Goal: Task Accomplishment & Management: Use online tool/utility

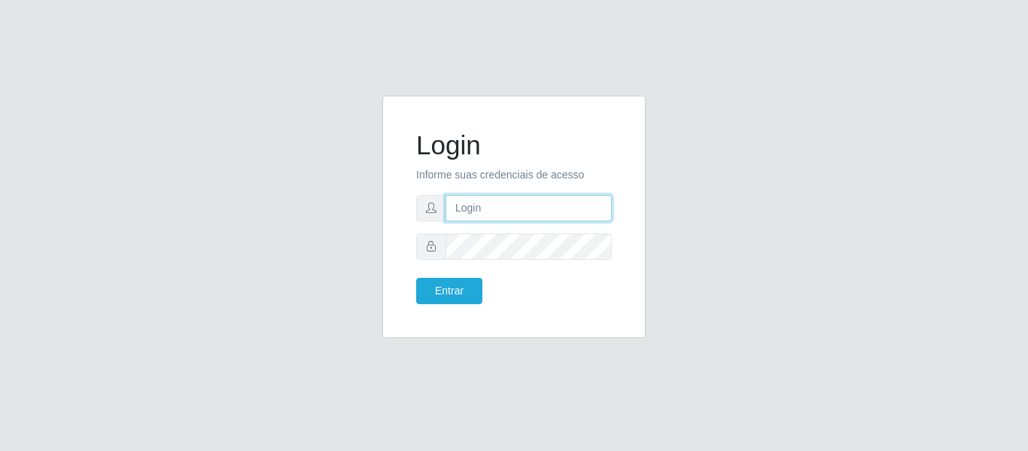
click at [499, 214] on input "text" at bounding box center [529, 208] width 166 height 26
type input "[EMAIL_ADDRESS][DOMAIN_NAME]"
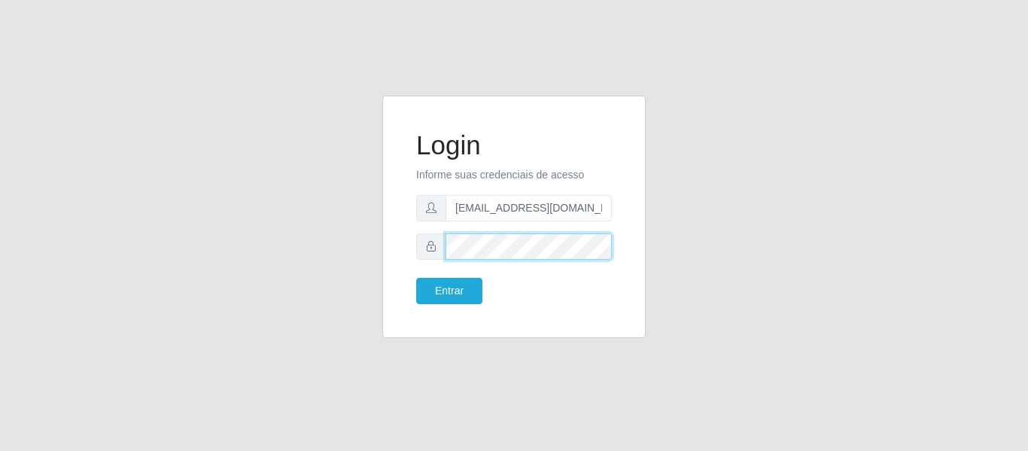
click at [416, 278] on button "Entrar" at bounding box center [449, 291] width 66 height 26
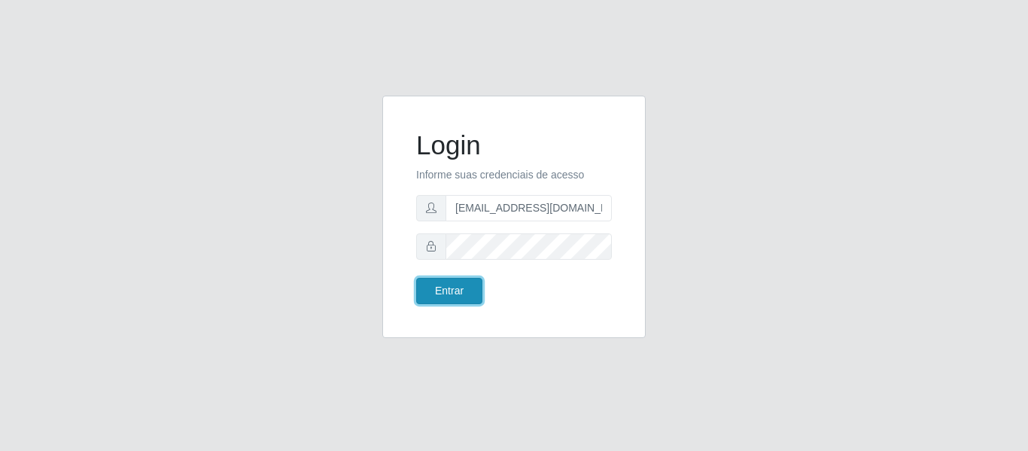
click at [457, 284] on button "Entrar" at bounding box center [449, 291] width 66 height 26
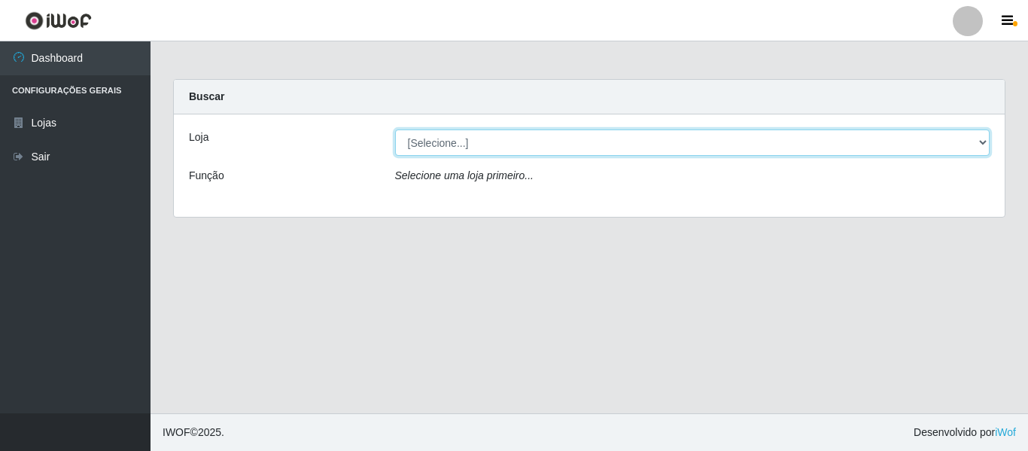
click at [424, 148] on select "[Selecione...] BomQueSó Agreste - Loja 2" at bounding box center [692, 142] width 595 height 26
select select "214"
click at [395, 129] on select "[Selecione...] BomQueSó Agreste - Loja 2" at bounding box center [692, 142] width 595 height 26
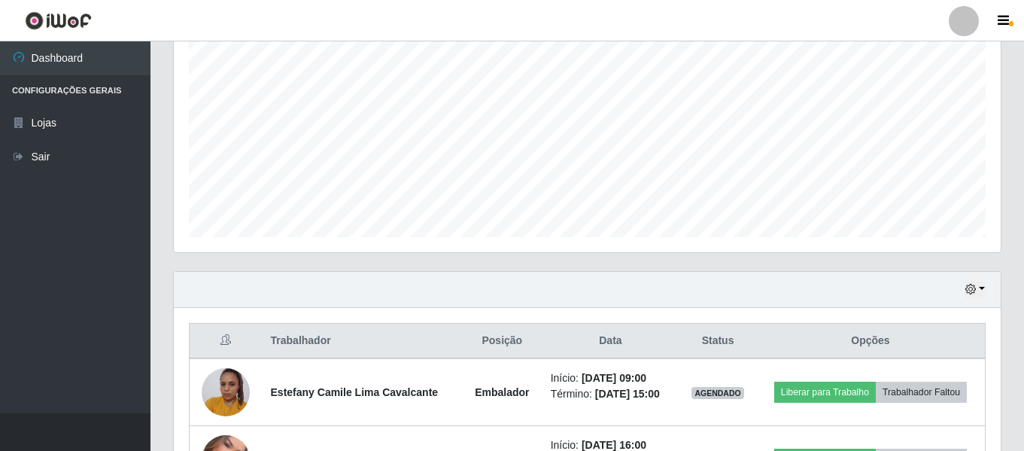
scroll to position [527, 0]
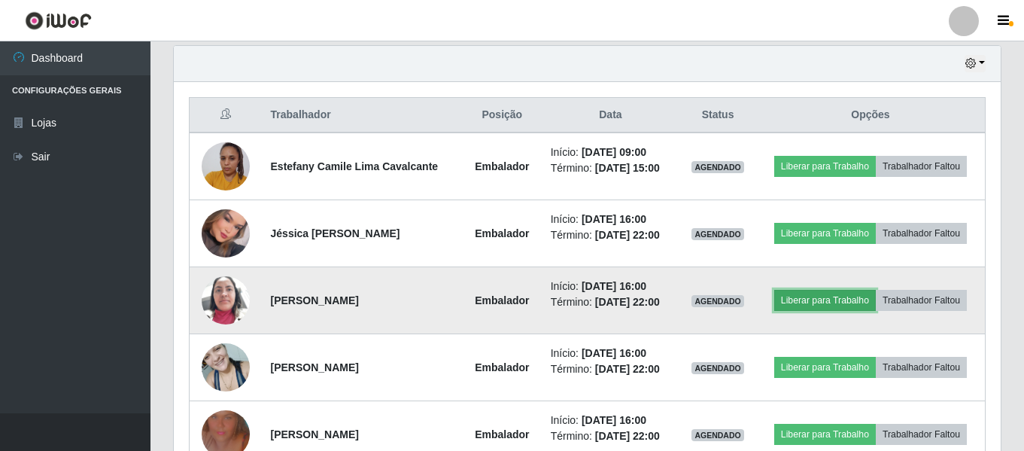
click at [840, 301] on button "Liberar para Trabalho" at bounding box center [825, 300] width 102 height 21
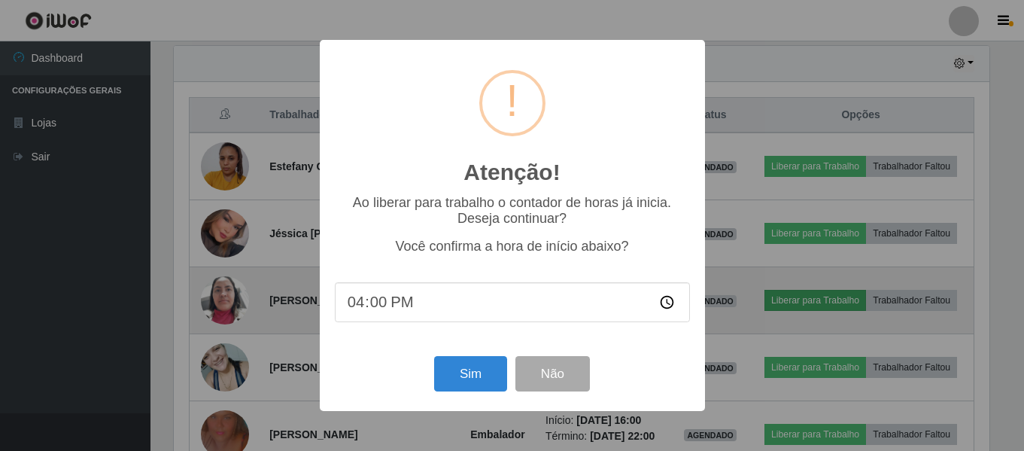
scroll to position [312, 820]
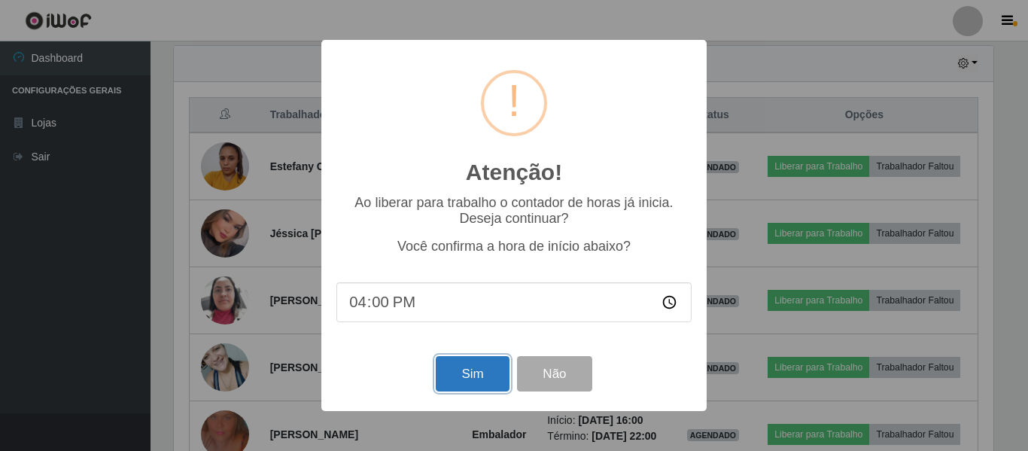
click at [452, 375] on button "Sim" at bounding box center [472, 373] width 73 height 35
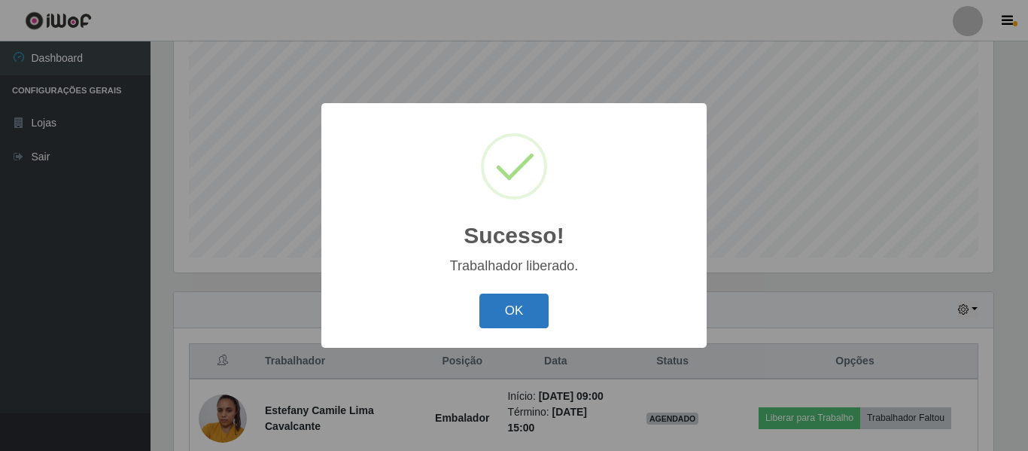
click at [504, 322] on button "OK" at bounding box center [514, 311] width 70 height 35
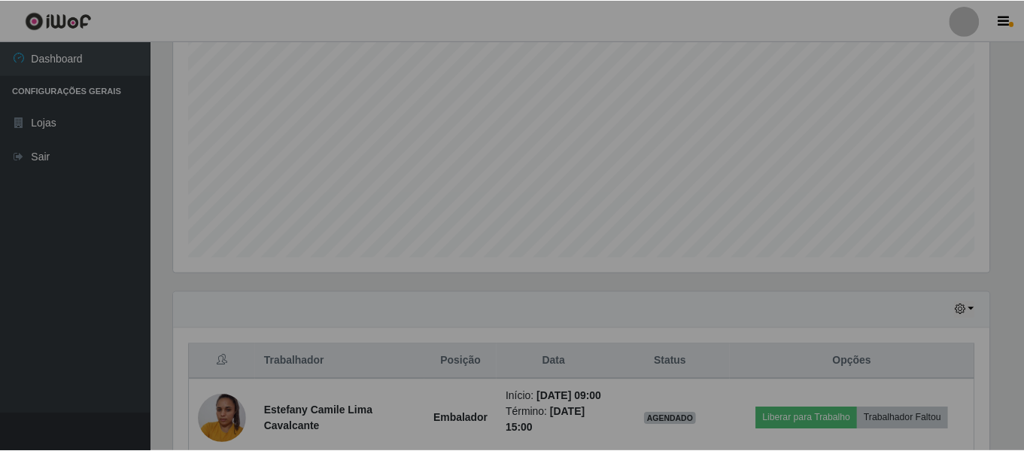
scroll to position [312, 827]
